Goal: Information Seeking & Learning: Learn about a topic

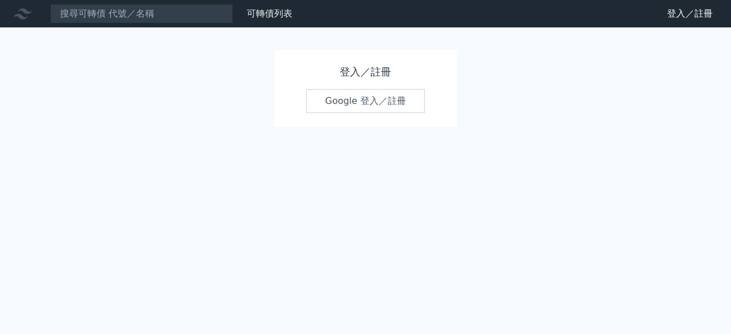
click at [398, 108] on link "Google 登入／註冊" at bounding box center [365, 101] width 119 height 24
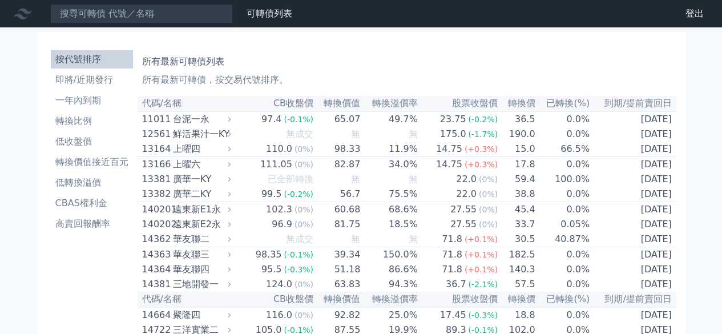
click at [98, 106] on li "一年內到期" at bounding box center [92, 101] width 82 height 14
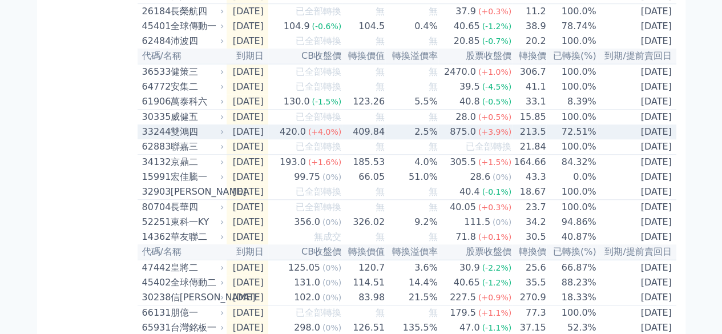
scroll to position [457, 0]
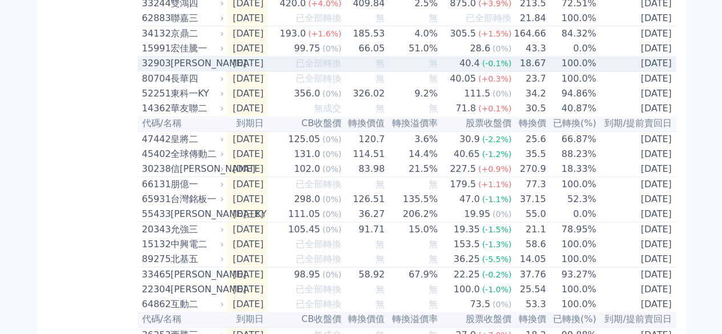
scroll to position [571, 0]
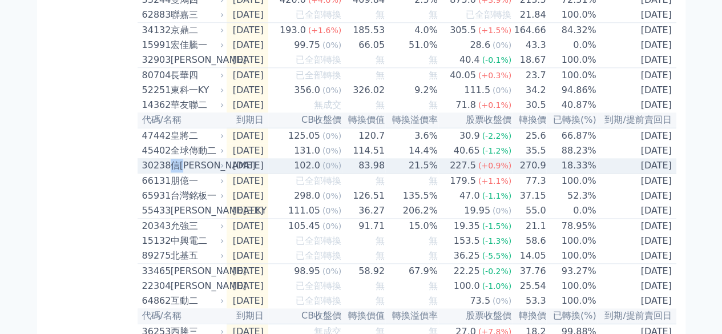
drag, startPoint x: 172, startPoint y: 212, endPoint x: 192, endPoint y: 208, distance: 20.3
click at [192, 172] on div "信邦八" at bounding box center [196, 166] width 51 height 14
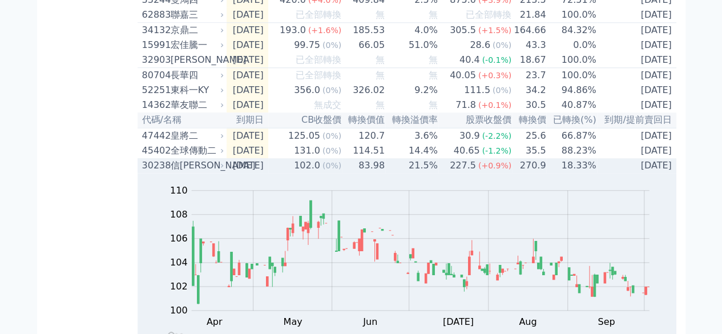
click at [240, 173] on td "2025-12-12" at bounding box center [248, 165] width 42 height 15
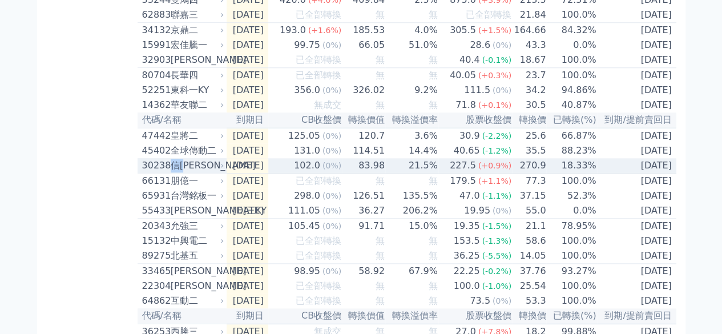
copy div "信邦"
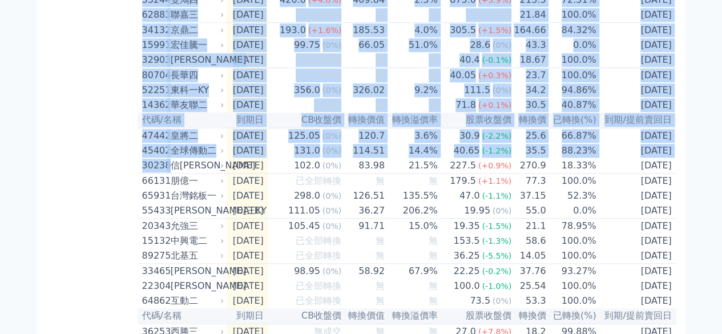
drag, startPoint x: 171, startPoint y: 212, endPoint x: 104, endPoint y: 224, distance: 68.5
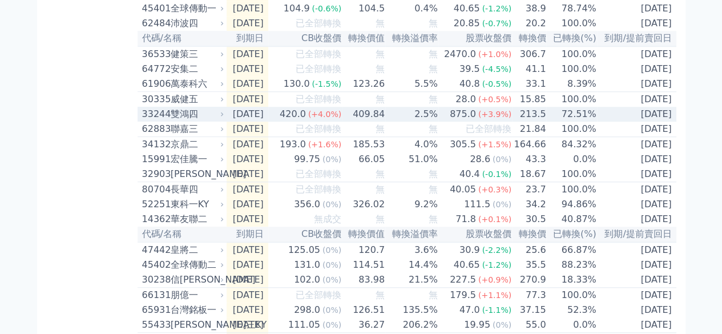
scroll to position [400, 0]
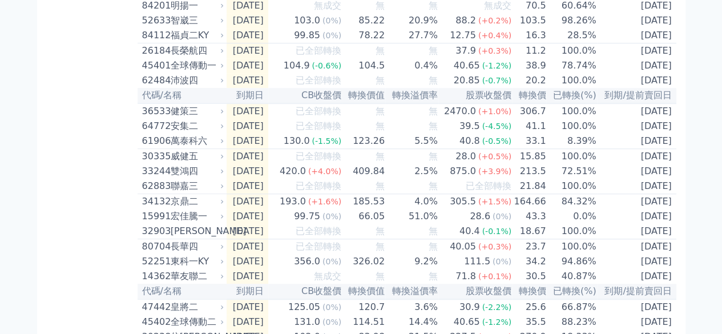
drag, startPoint x: 66, startPoint y: 263, endPoint x: 29, endPoint y: 275, distance: 38.8
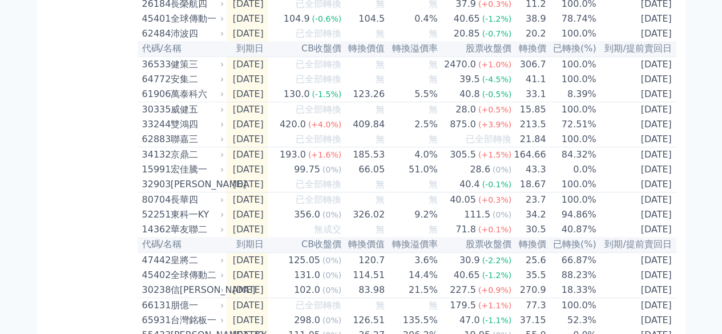
scroll to position [457, 0]
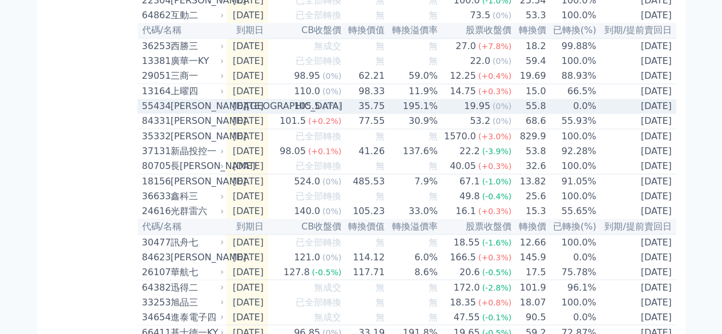
scroll to position [914, 0]
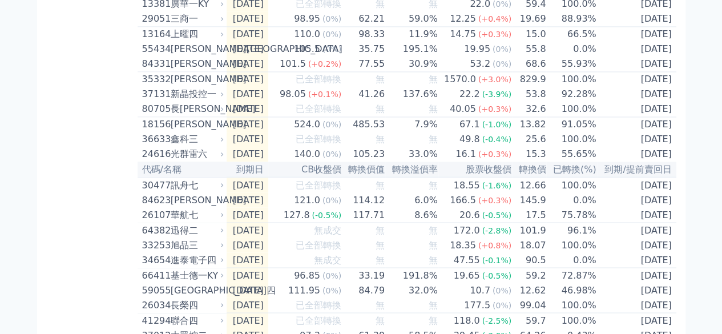
click at [98, 306] on div "按代號排序 即將/近期發行 一年內到期 轉換比例 低收盤價 轉換價值接近百元 低轉換溢價 CBAS權利金 高賣回報酬率" at bounding box center [91, 114] width 91 height 1964
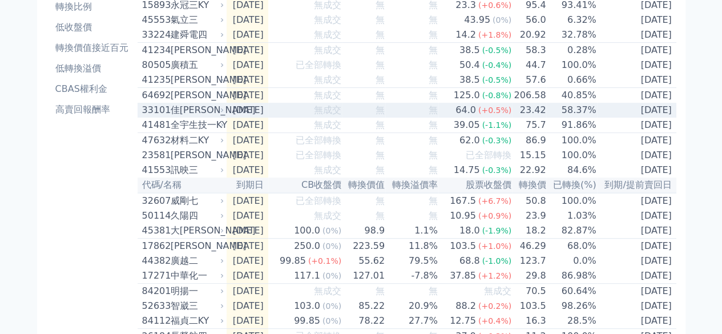
scroll to position [286, 0]
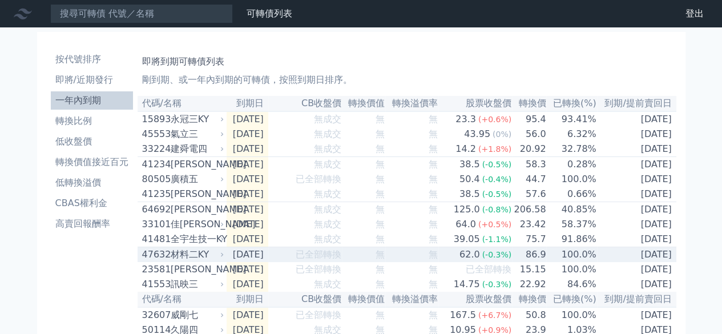
scroll to position [57, 0]
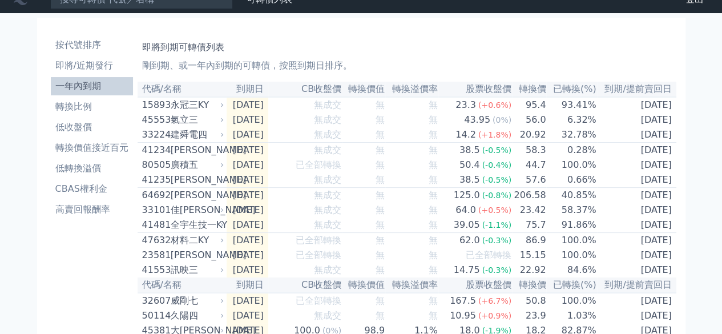
scroll to position [0, 0]
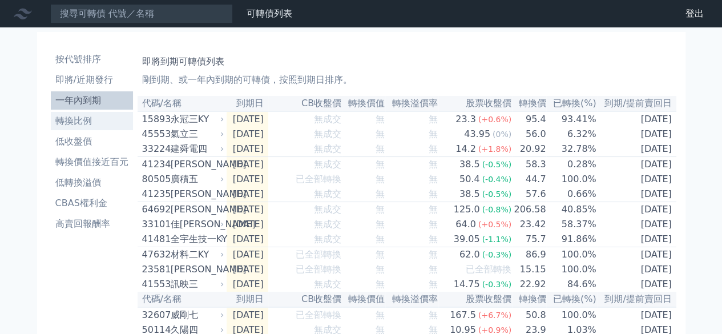
click at [94, 129] on link "轉換比例" at bounding box center [92, 121] width 82 height 18
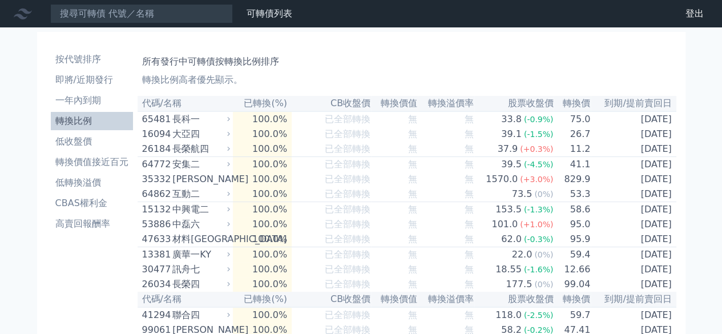
click at [264, 103] on th "已轉換(%)" at bounding box center [262, 103] width 59 height 15
click at [188, 81] on p "轉換比例高者優先顯示。" at bounding box center [407, 80] width 530 height 14
click at [148, 78] on p "轉換比例高者優先顯示。" at bounding box center [407, 80] width 530 height 14
click at [206, 58] on h1 "所有發行中可轉債按轉換比例排序" at bounding box center [407, 62] width 530 height 14
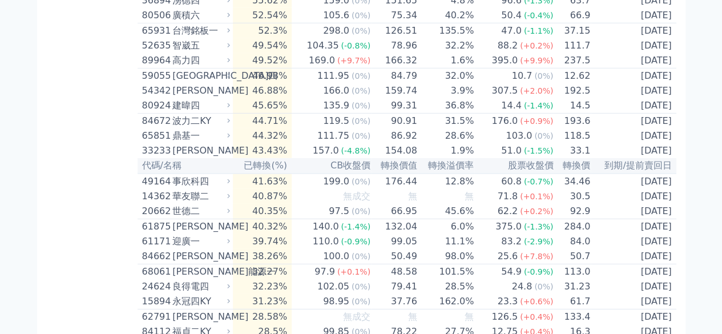
scroll to position [1700, 0]
